Goal: Task Accomplishment & Management: Use online tool/utility

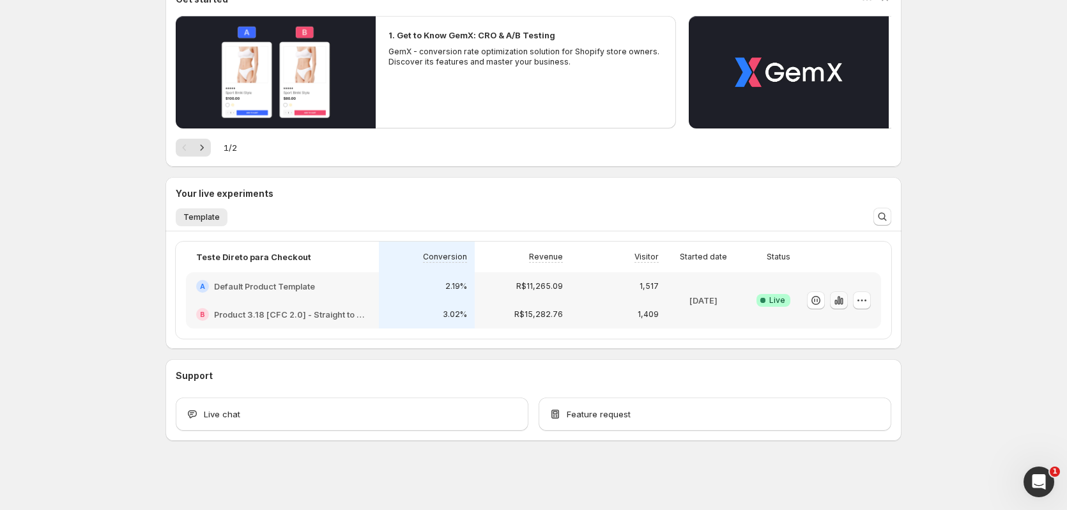
click at [843, 305] on icon "button" at bounding box center [838, 300] width 13 height 13
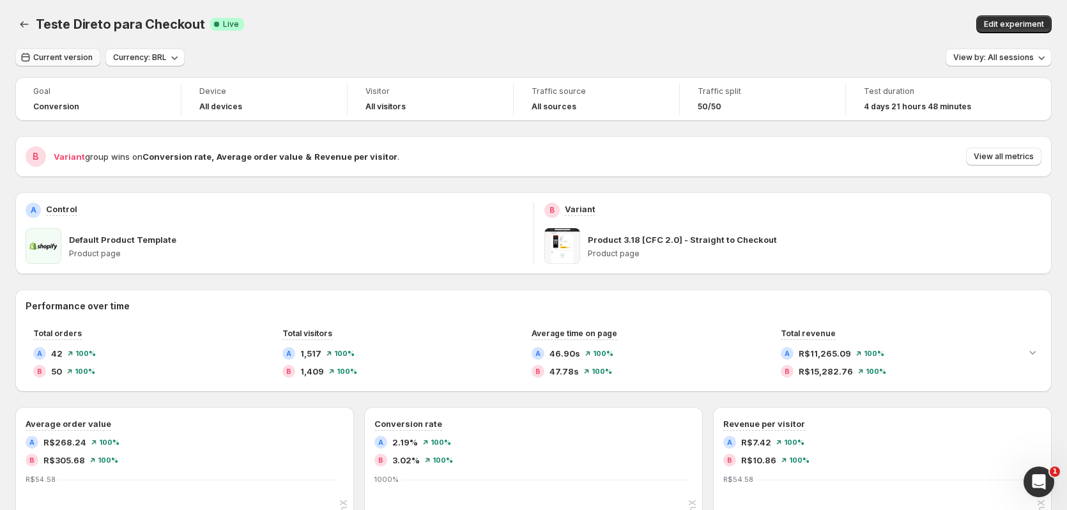
click at [59, 61] on span "Current version" at bounding box center [62, 57] width 59 height 10
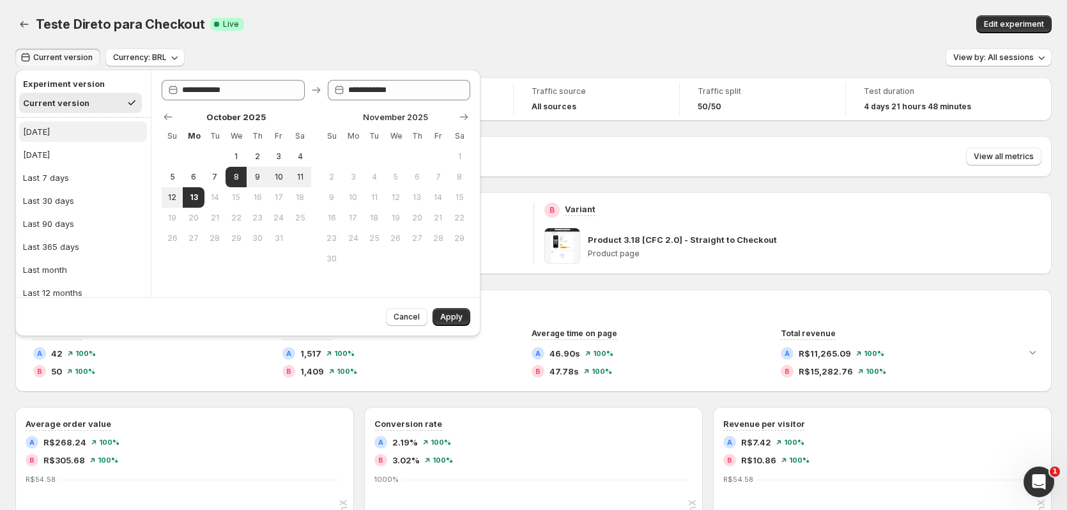
click at [46, 141] on button "[DATE]" at bounding box center [83, 131] width 128 height 20
type input "**********"
click at [454, 315] on span "Apply" at bounding box center [451, 317] width 22 height 10
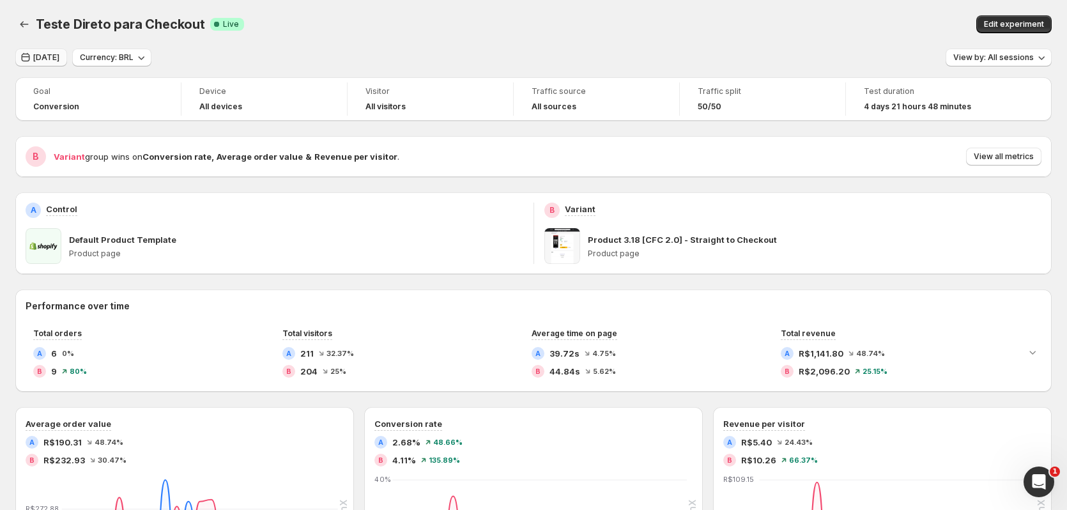
click at [48, 52] on button "[DATE]" at bounding box center [41, 58] width 52 height 18
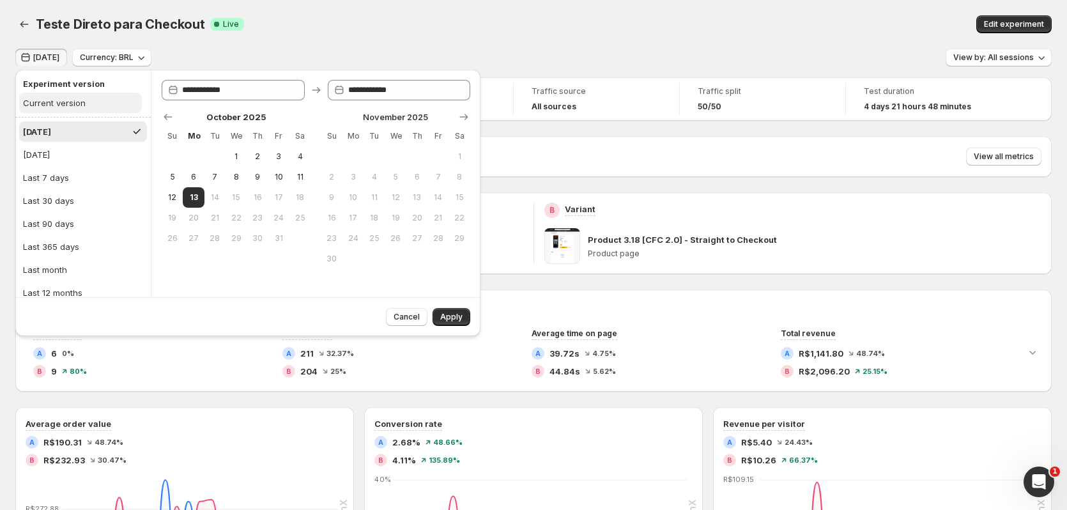
click at [66, 96] on button "Current version" at bounding box center [80, 103] width 123 height 20
type input "**********"
click at [456, 323] on button "Apply" at bounding box center [451, 317] width 38 height 18
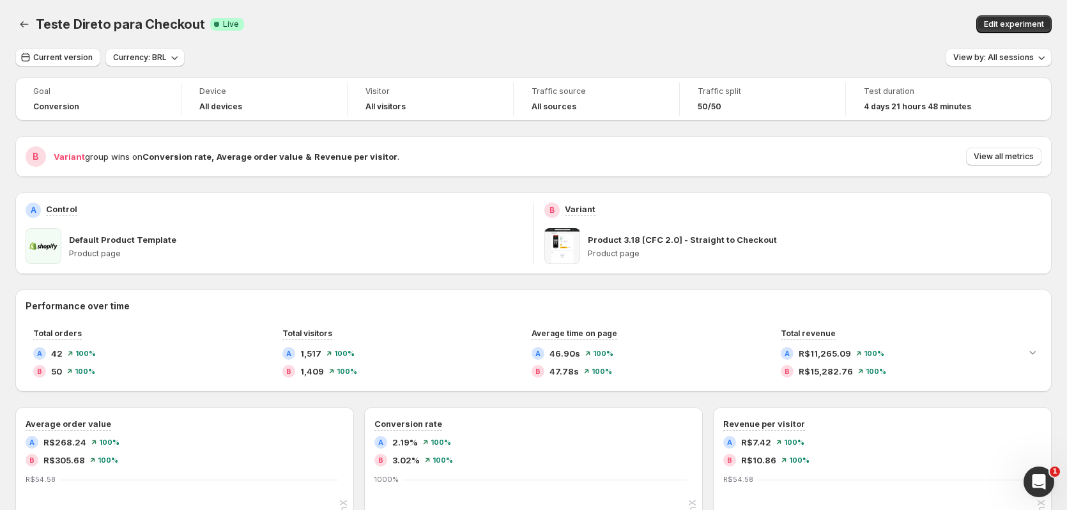
click at [330, 29] on div "Teste Direto para Checkout Success Complete Live" at bounding box center [319, 24] width 567 height 18
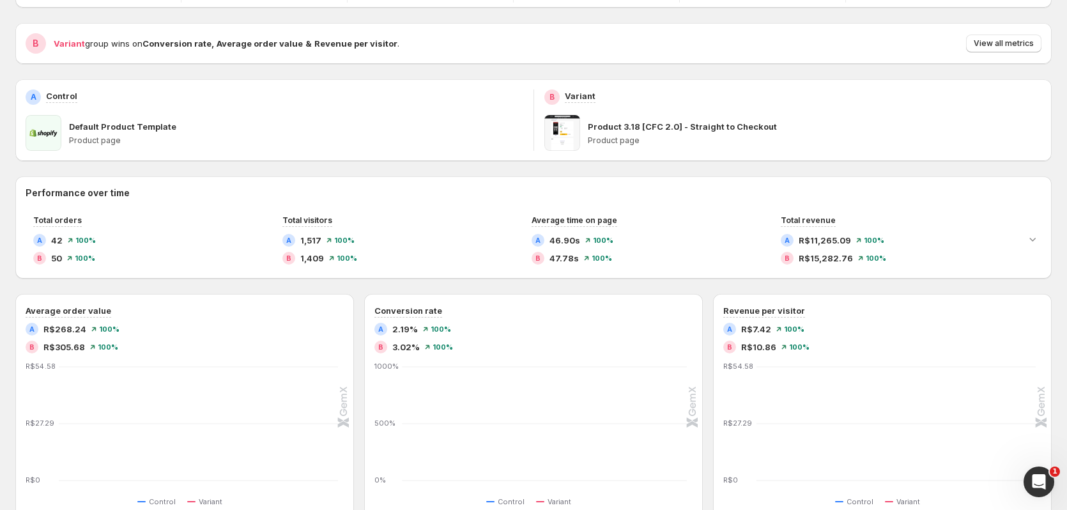
scroll to position [128, 0]
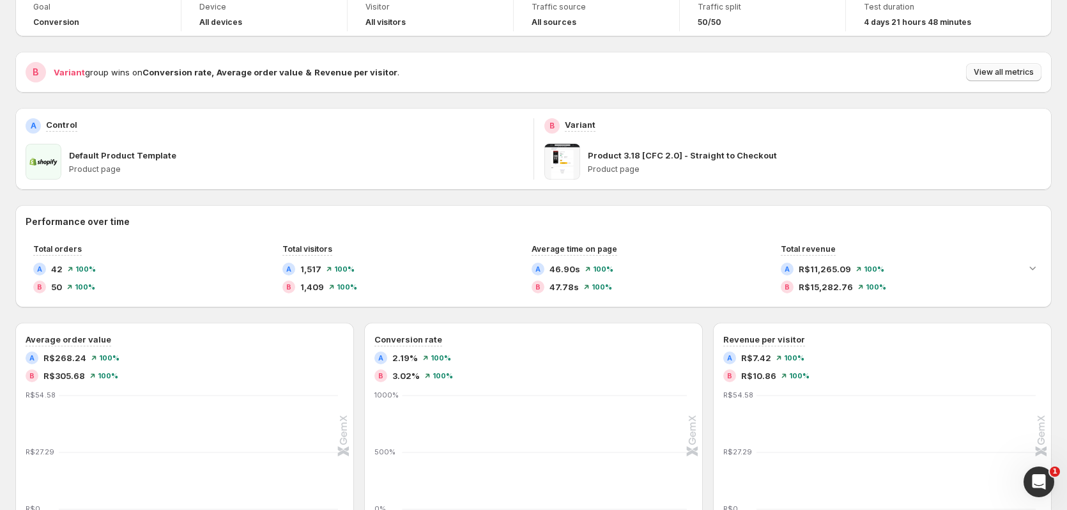
click at [996, 72] on span "View all metrics" at bounding box center [1003, 72] width 60 height 10
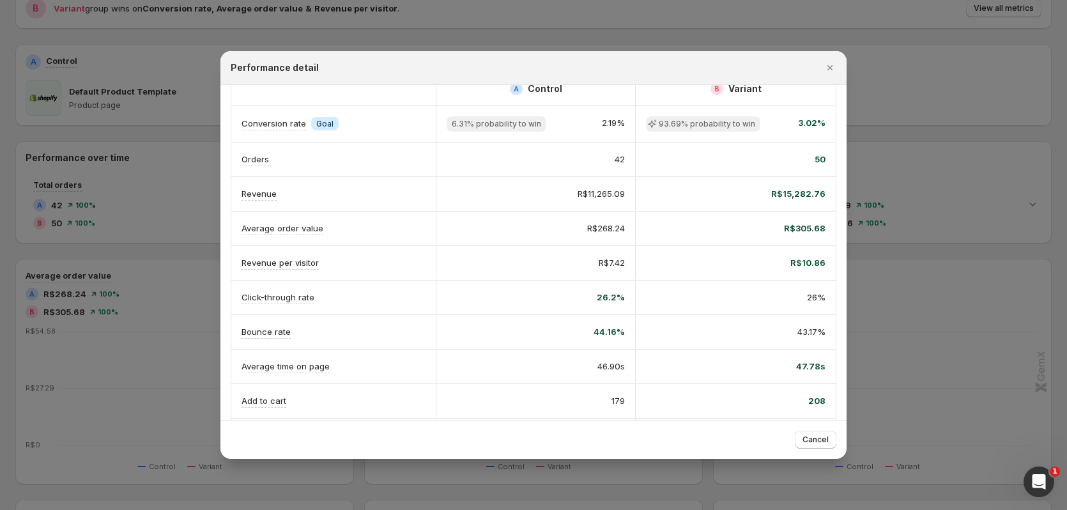
scroll to position [0, 0]
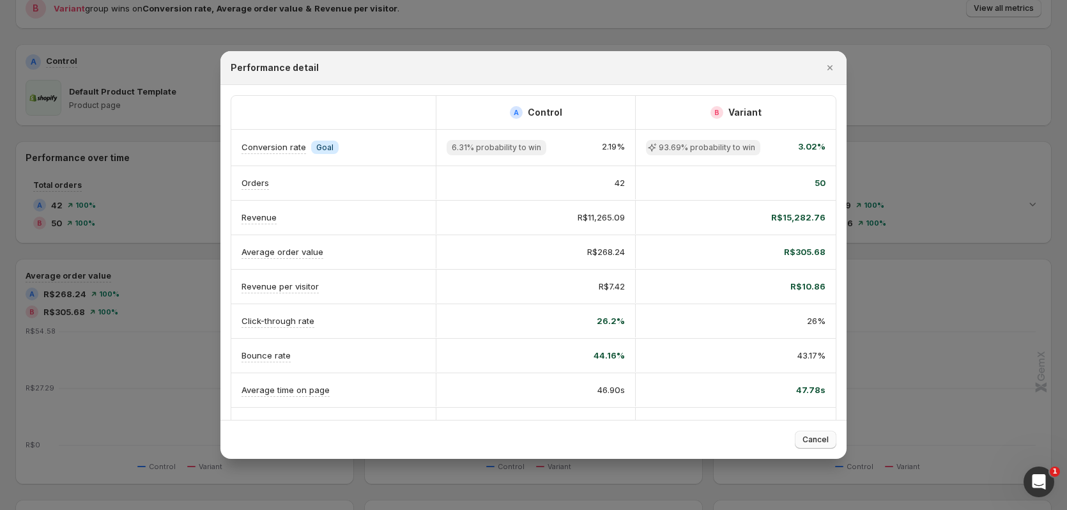
click at [827, 436] on span "Cancel" at bounding box center [815, 439] width 26 height 10
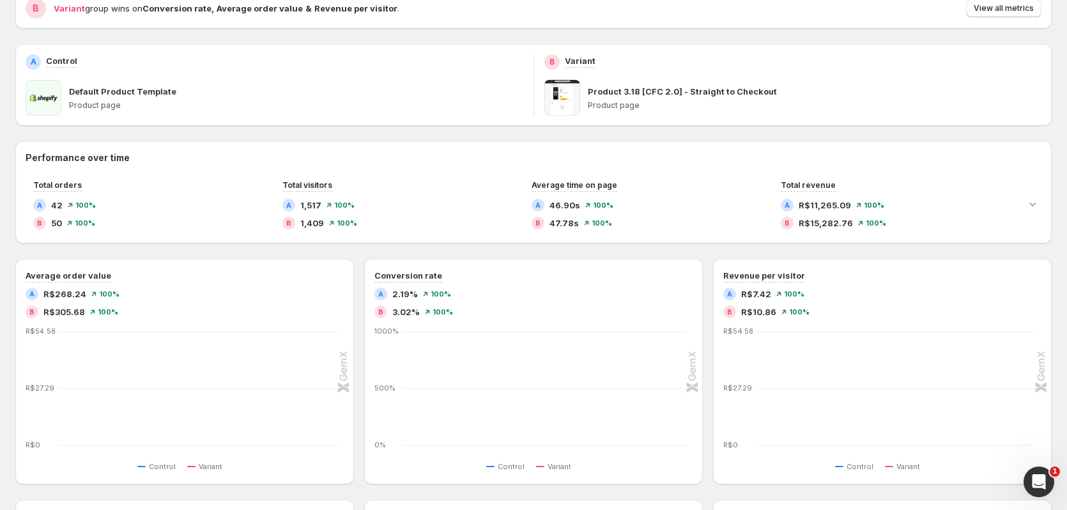
scroll to position [128, 0]
